Goal: Navigation & Orientation: Find specific page/section

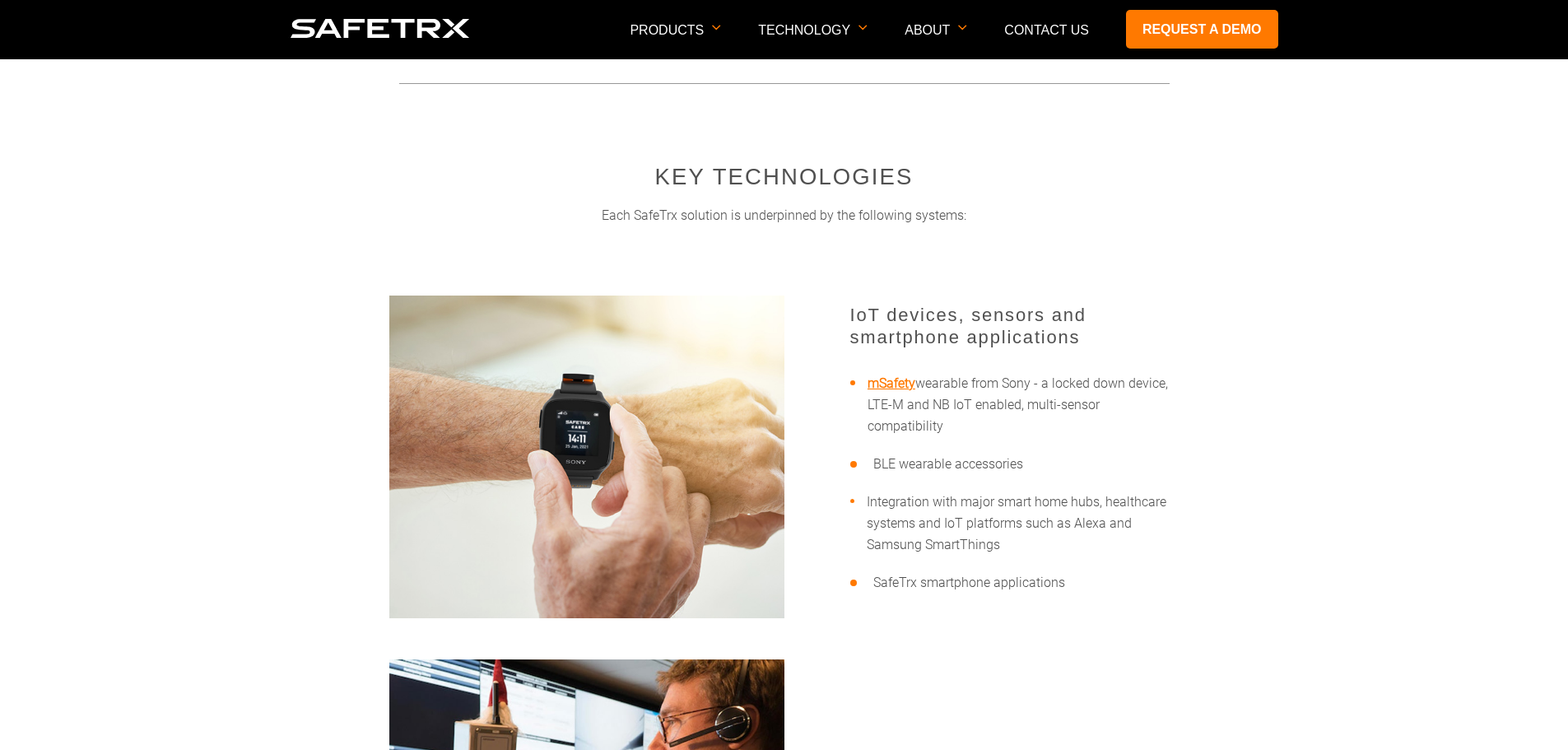
scroll to position [411, 0]
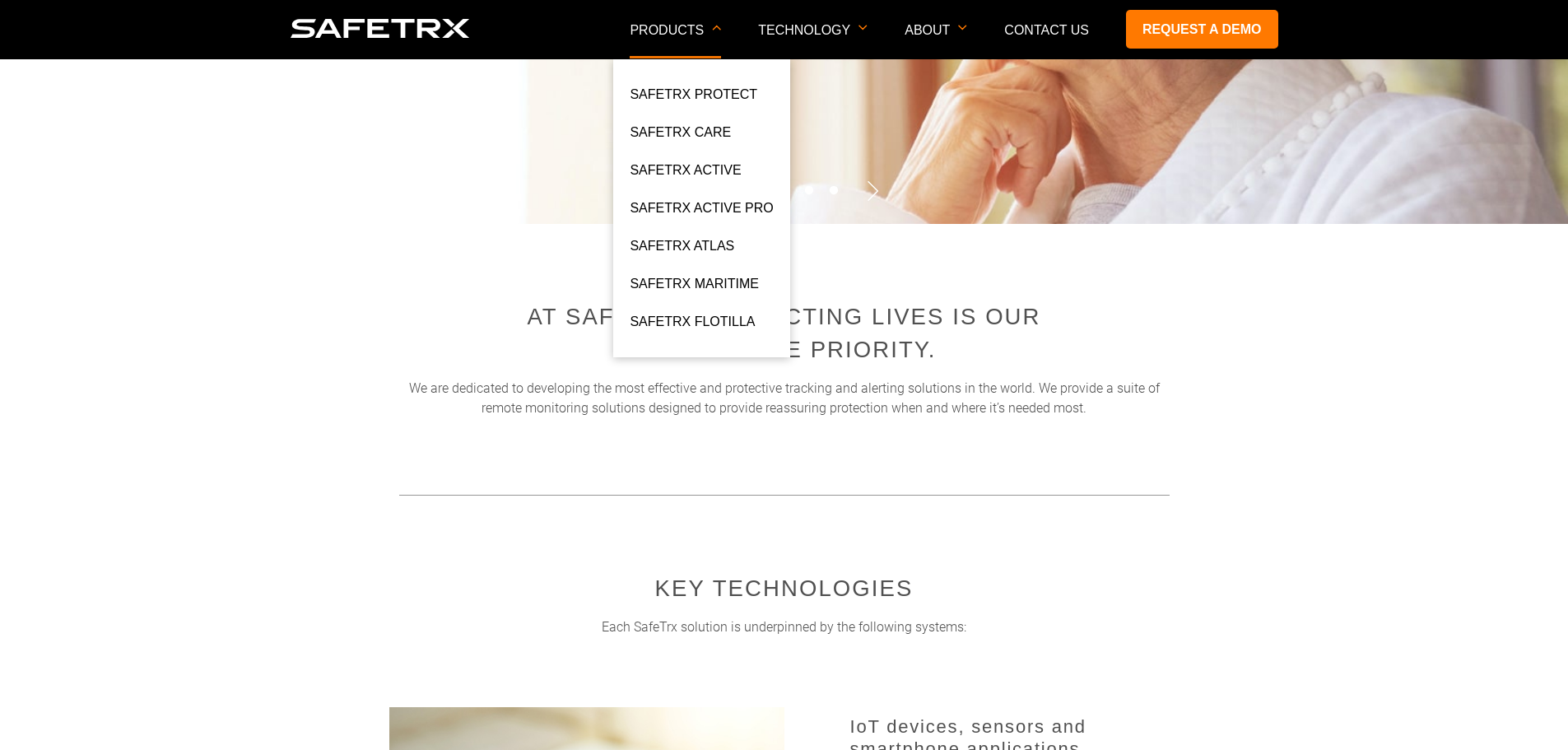
click at [708, 39] on p "Products" at bounding box center [675, 41] width 91 height 36
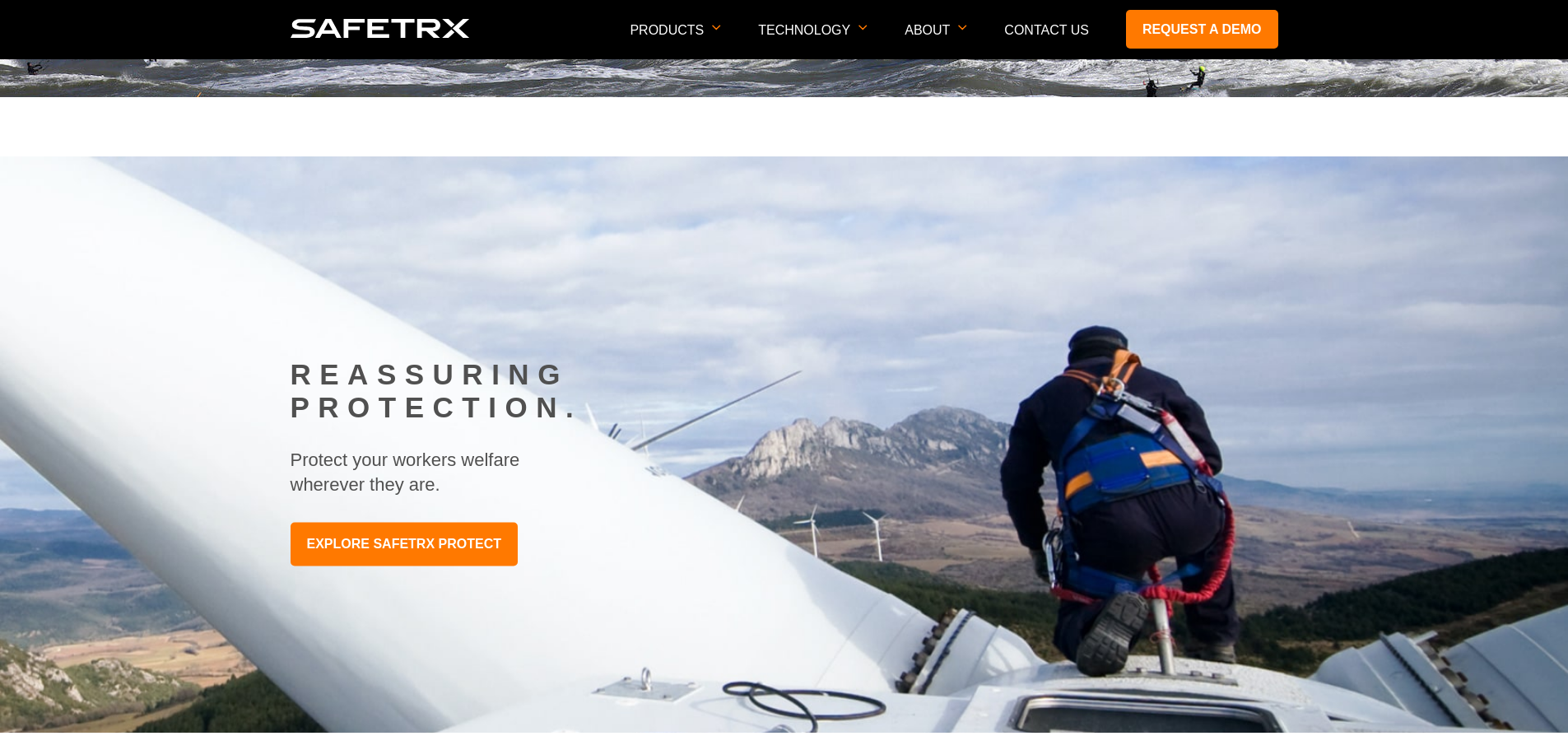
scroll to position [247, 0]
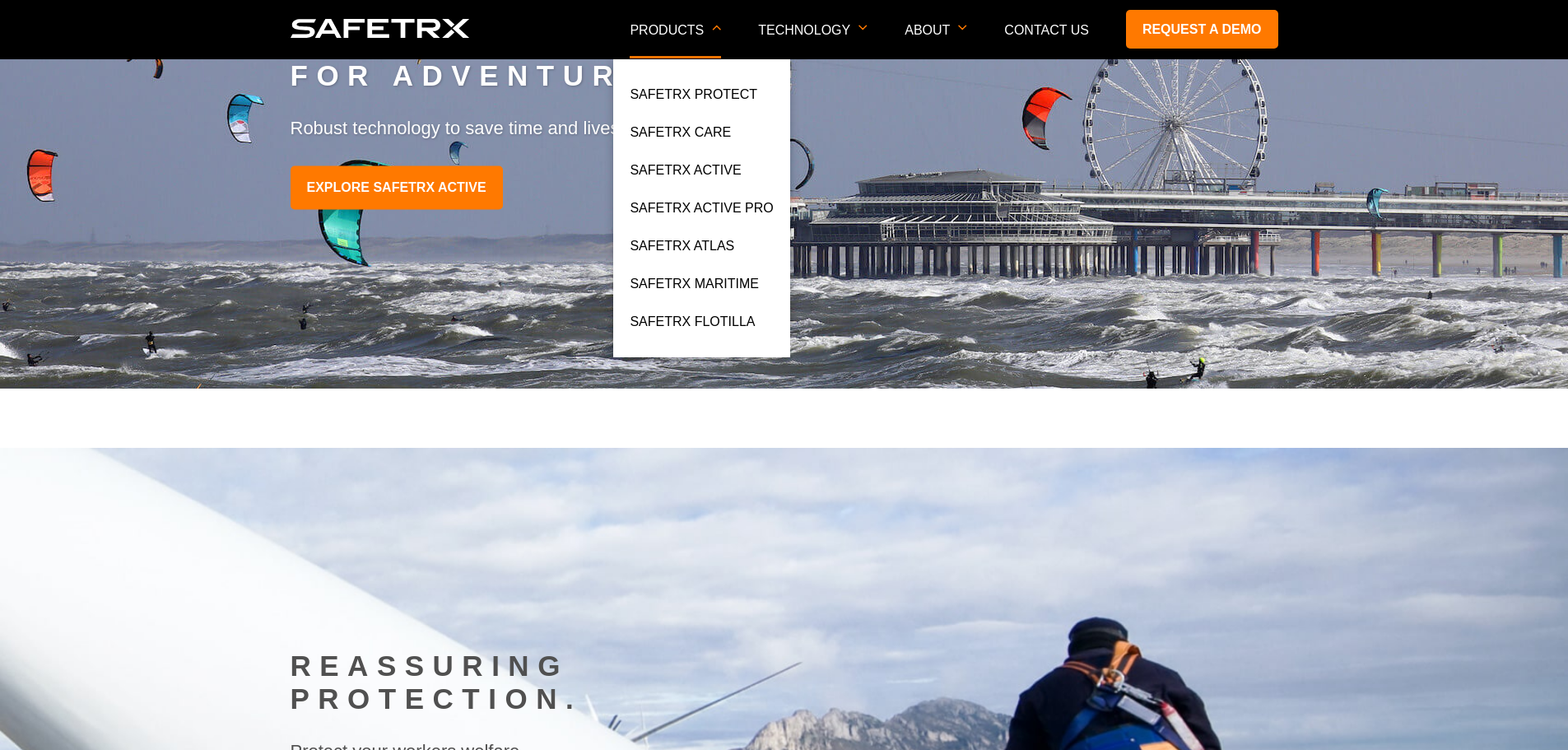
click at [711, 35] on p "Products" at bounding box center [675, 41] width 91 height 36
click at [708, 165] on link "SafeTrx Active" at bounding box center [685, 174] width 111 height 29
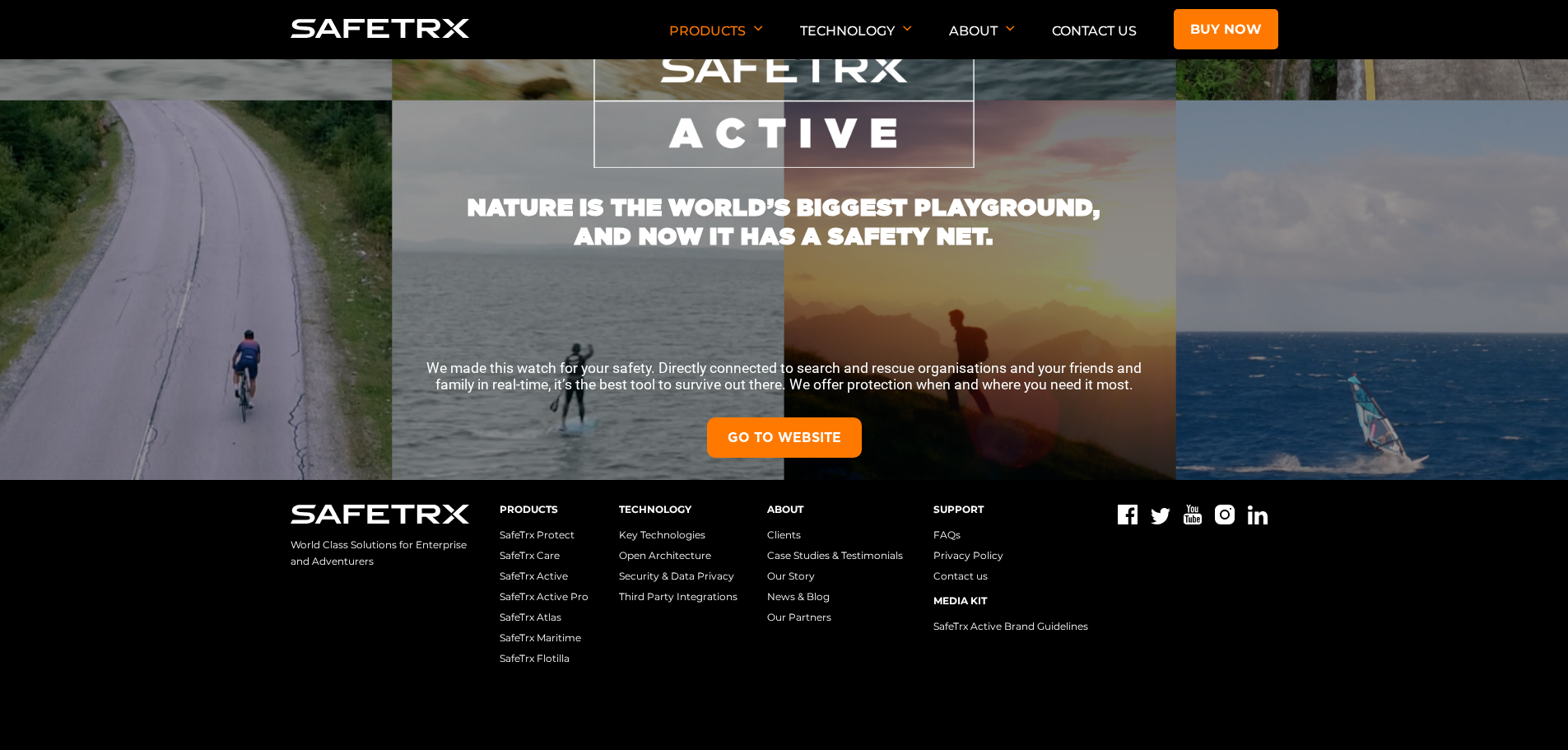
scroll to position [329, 0]
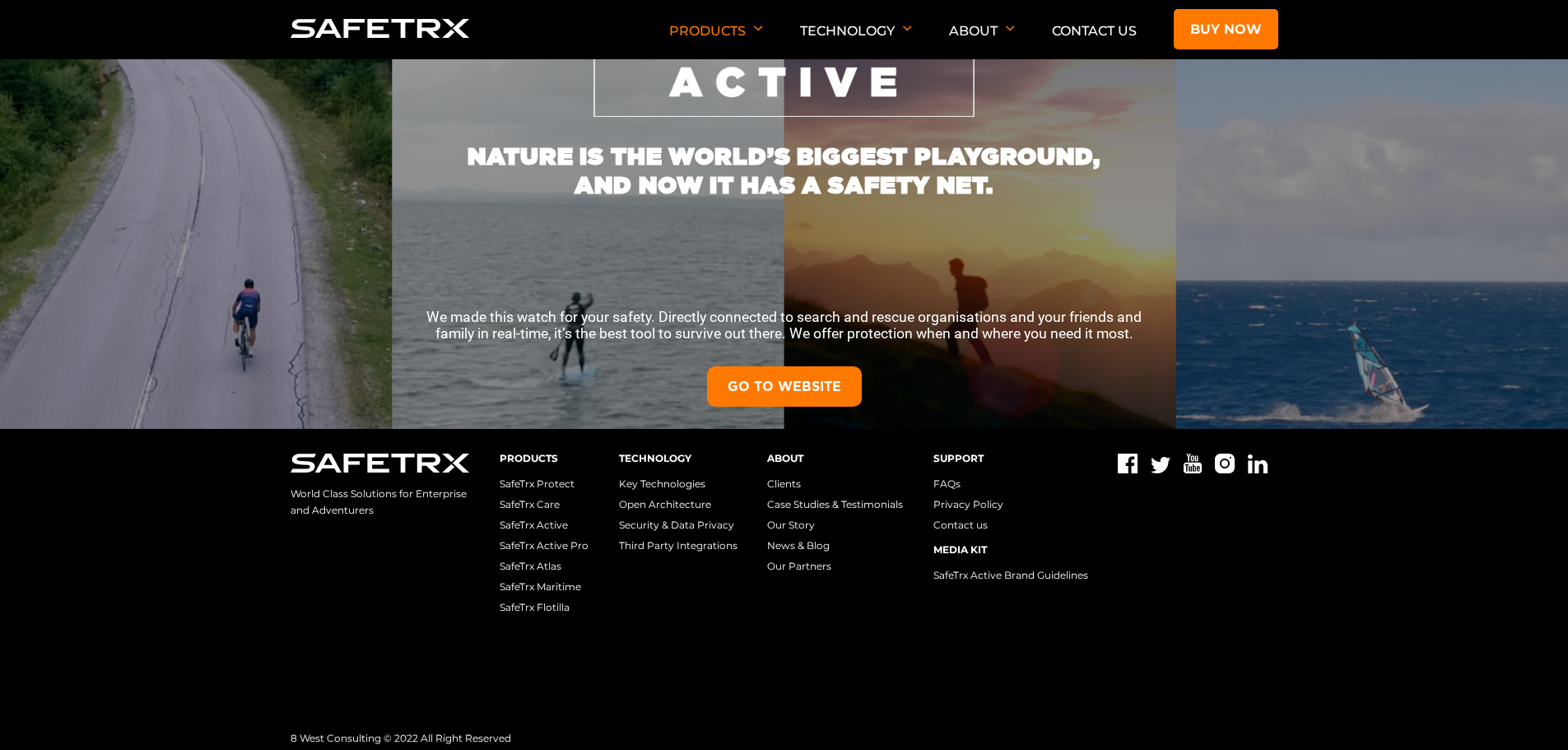
click at [792, 380] on link "GO TO WEBSITE" at bounding box center [784, 386] width 154 height 40
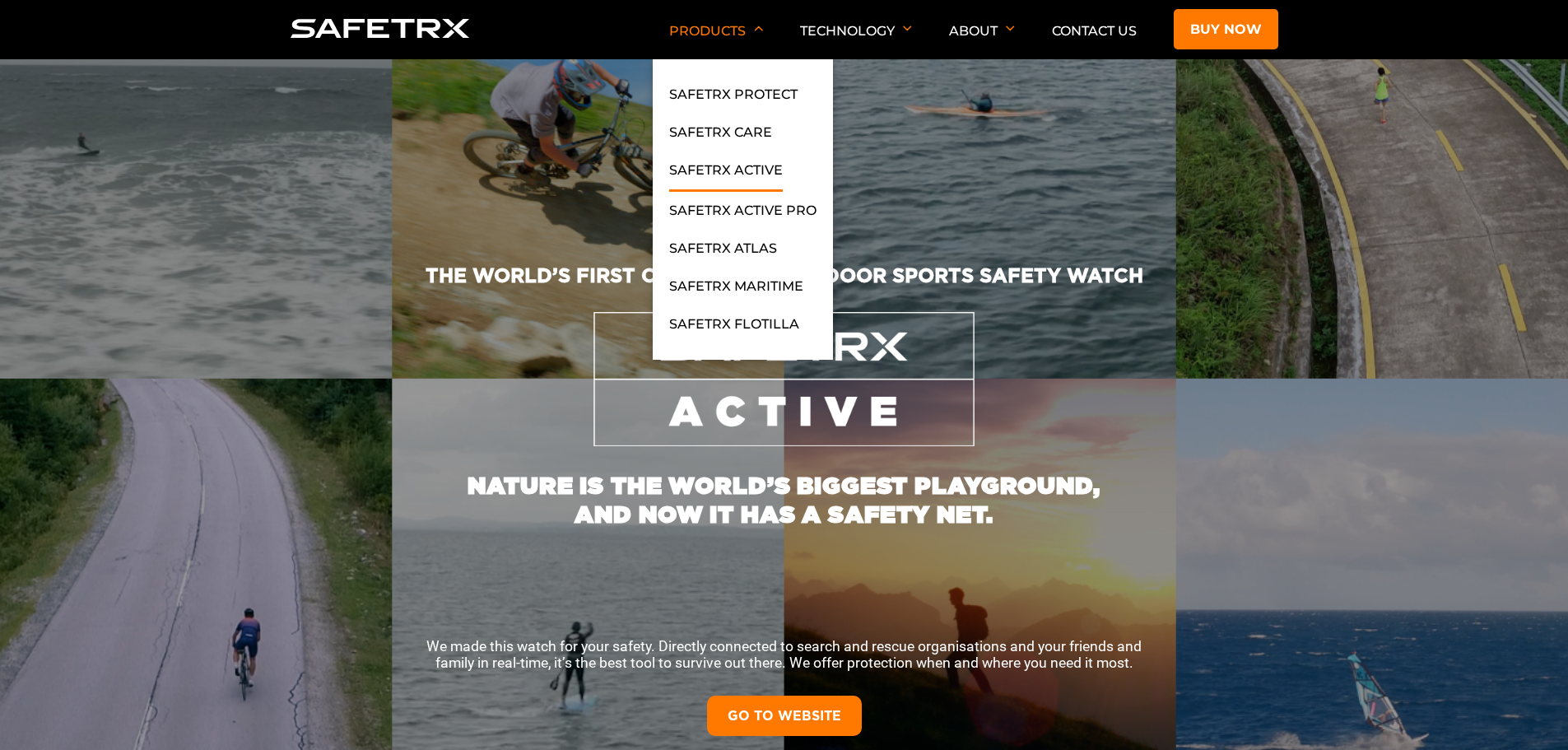
click at [757, 20] on li "Products SafeTrx Protect SafeTrx Care SafeTrx Active SafeTrx Active Pro SafeTrx…" at bounding box center [715, 30] width 94 height 59
click at [747, 206] on link "SafeTrx Active Pro" at bounding box center [742, 214] width 147 height 29
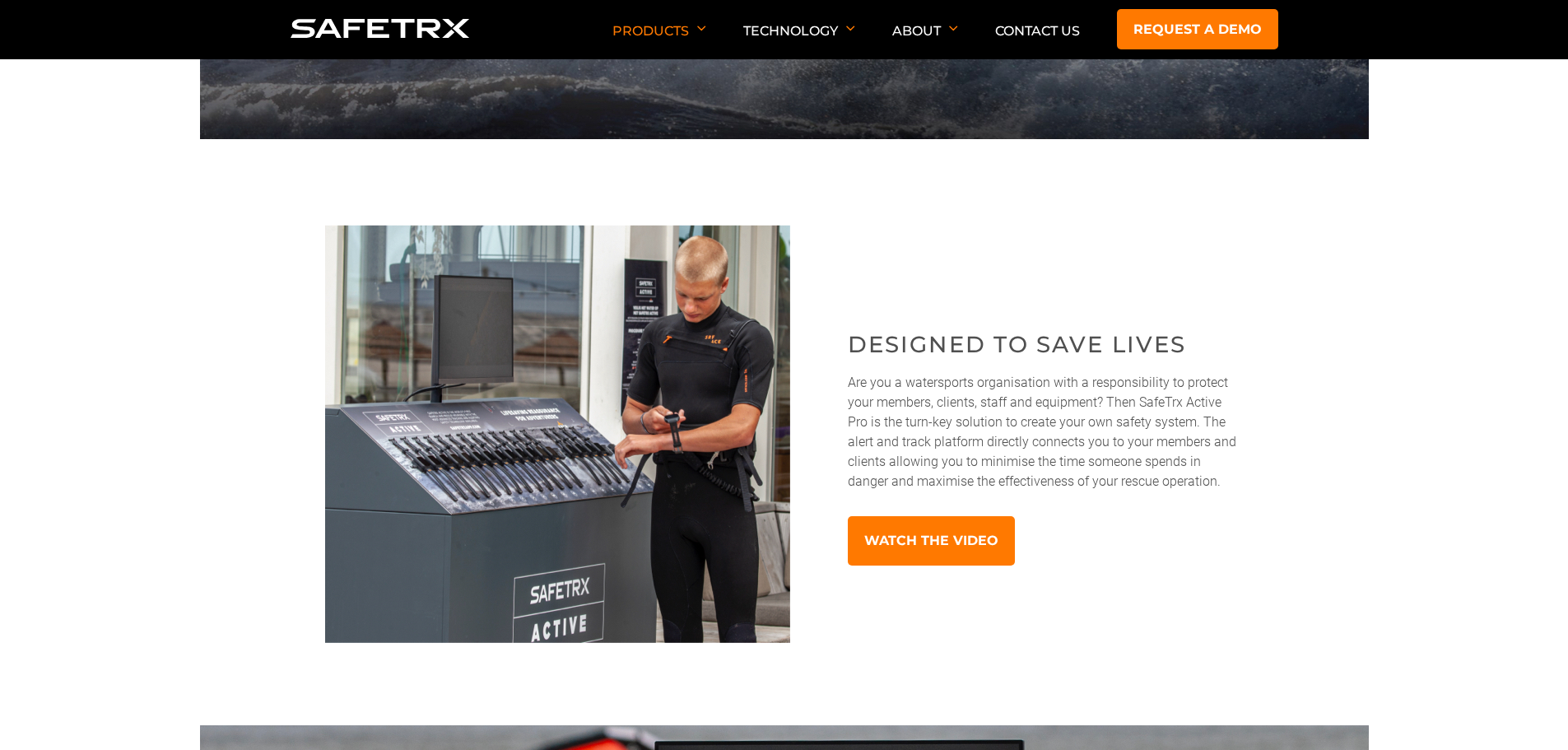
scroll to position [494, 0]
